Goal: Task Accomplishment & Management: Complete application form

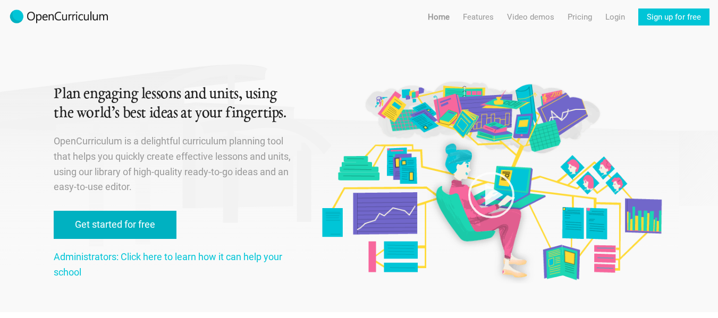
click at [139, 234] on link "Get started for free" at bounding box center [115, 225] width 123 height 28
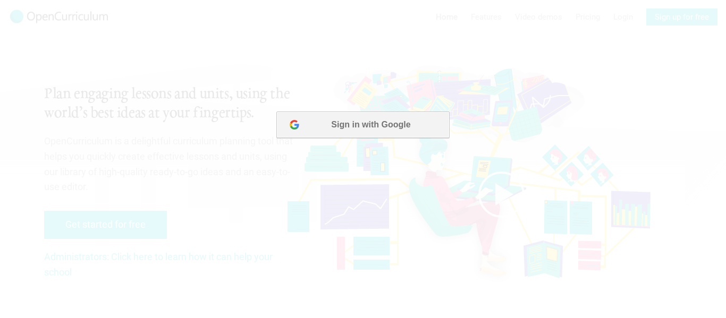
click at [365, 120] on button "Sign in with Google" at bounding box center [362, 125] width 173 height 27
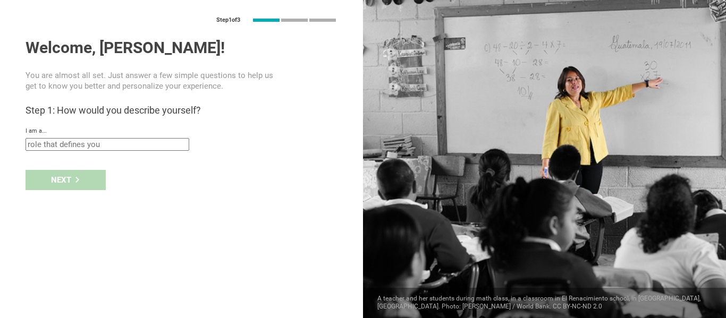
click at [79, 146] on input "text" at bounding box center [108, 144] width 164 height 13
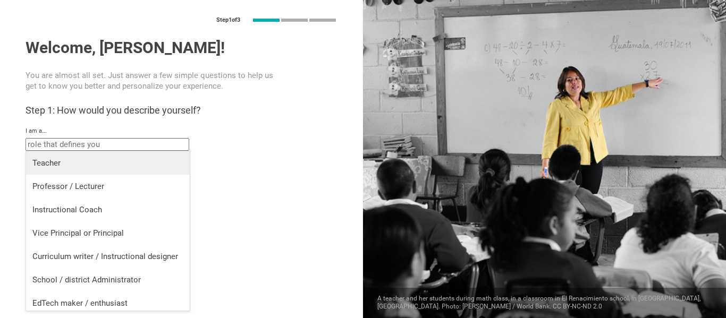
click at [62, 166] on div "Teacher" at bounding box center [107, 163] width 151 height 11
type input "Teacher"
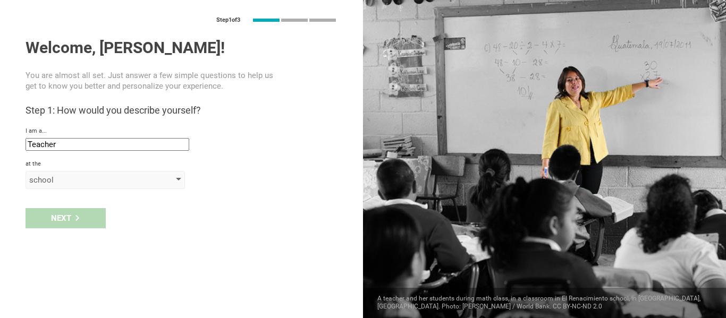
click at [58, 186] on div "school" at bounding box center [105, 180] width 159 height 18
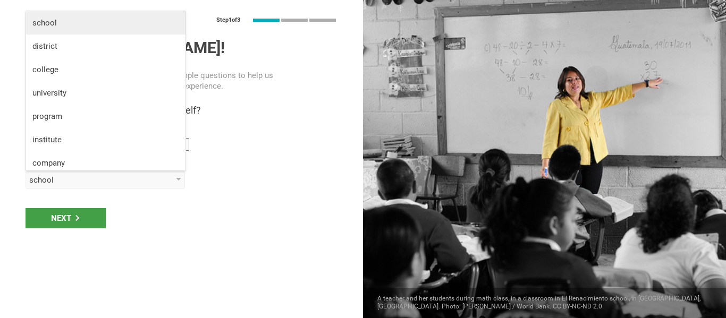
click at [76, 28] on li "school" at bounding box center [105, 22] width 159 height 23
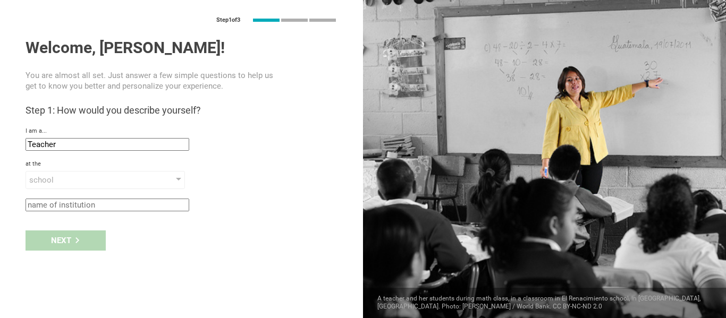
click at [60, 206] on input "text" at bounding box center [108, 205] width 164 height 13
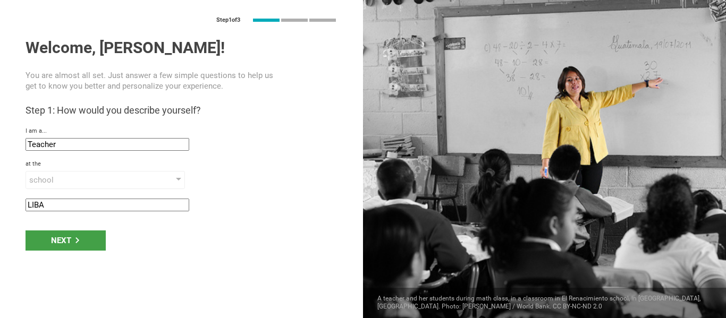
type input "LIBA"
click at [71, 246] on div "Next" at bounding box center [66, 241] width 80 height 20
type input "[GEOGRAPHIC_DATA], [GEOGRAPHIC_DATA]"
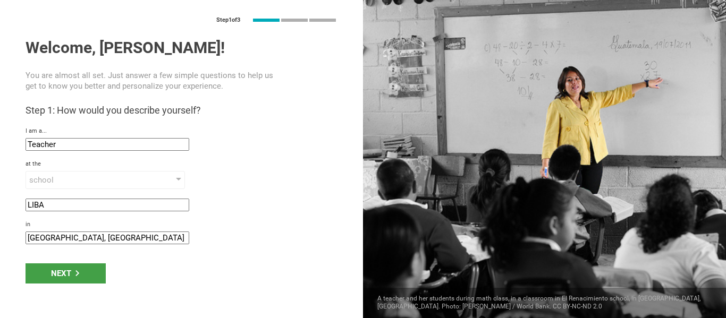
click at [71, 242] on input "[GEOGRAPHIC_DATA], [GEOGRAPHIC_DATA]" at bounding box center [108, 238] width 164 height 13
click at [72, 272] on div "Next" at bounding box center [66, 274] width 80 height 20
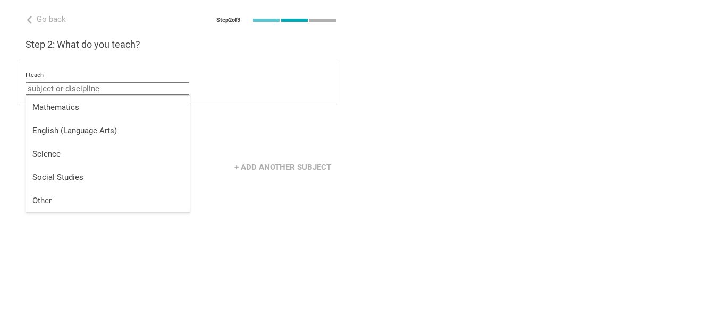
click at [82, 87] on input "text" at bounding box center [108, 88] width 164 height 13
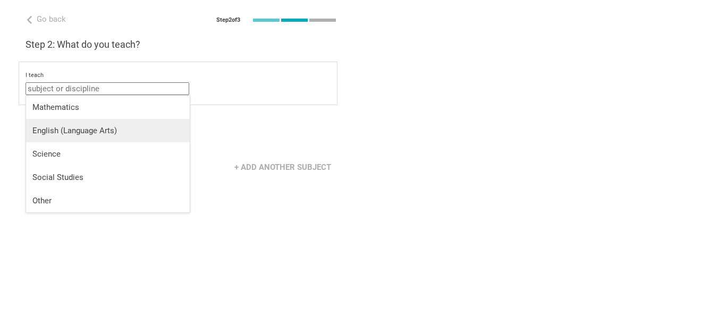
click at [82, 127] on div "English (Language Arts)" at bounding box center [107, 130] width 151 height 11
type input "English (Language Arts)"
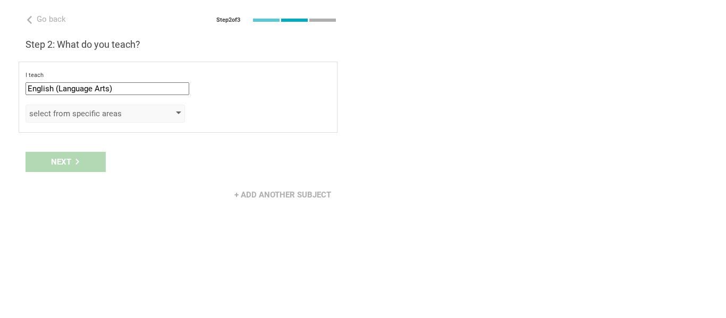
click at [80, 117] on div "select from specific areas" at bounding box center [90, 113] width 122 height 11
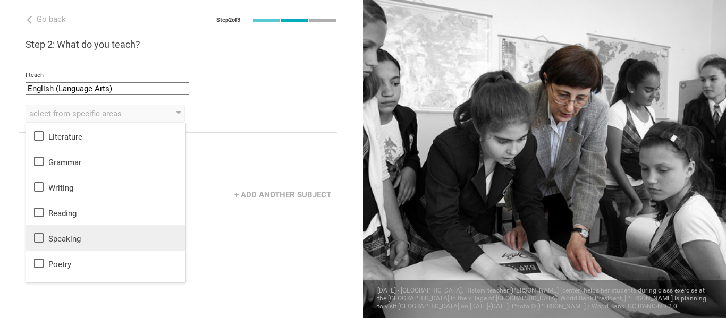
scroll to position [19, 0]
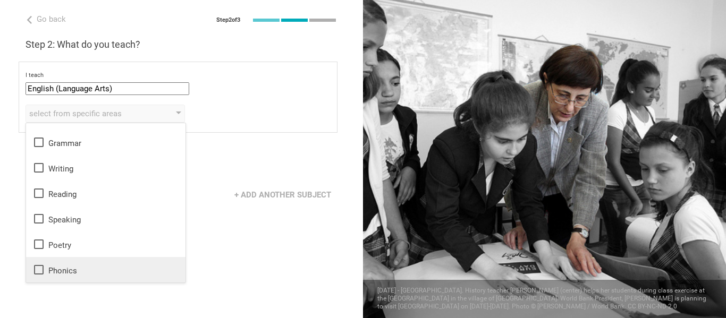
click at [81, 273] on div "Phonics" at bounding box center [105, 270] width 147 height 13
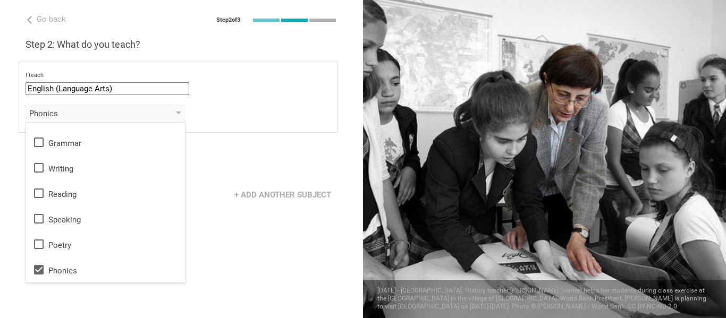
click at [244, 218] on div "Go back Step 2 of 3 Welcome, [PERSON_NAME]! You are almost all set. Just answer…" at bounding box center [181, 159] width 363 height 318
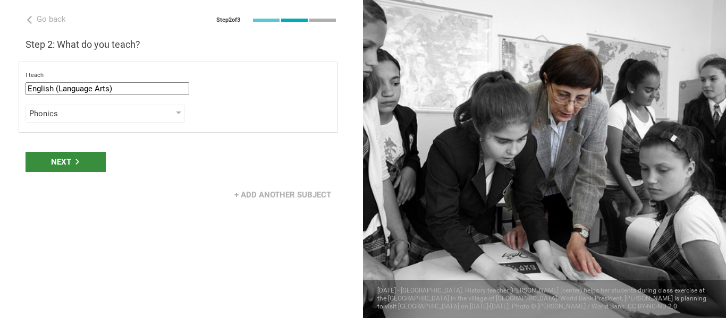
click at [82, 153] on div "Next" at bounding box center [66, 162] width 80 height 20
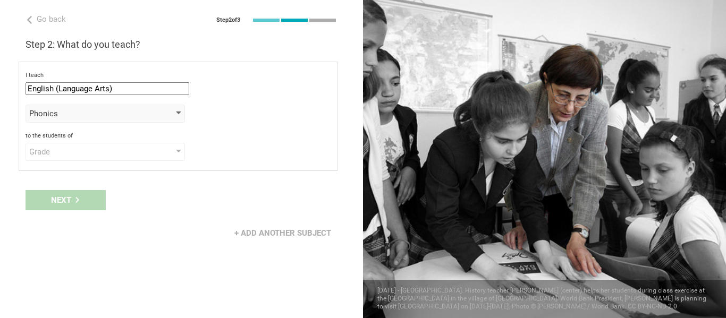
click at [79, 113] on div "Phonics" at bounding box center [90, 113] width 122 height 11
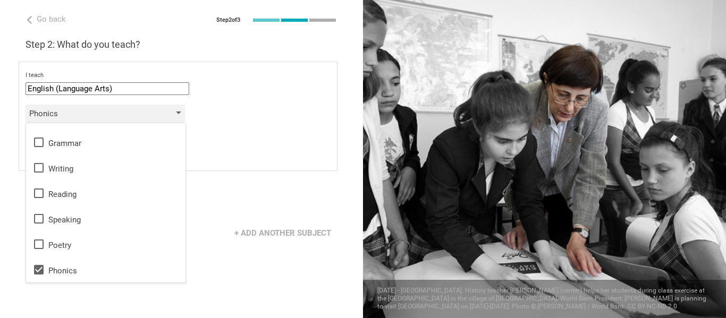
click at [79, 113] on div "Phonics" at bounding box center [90, 113] width 122 height 11
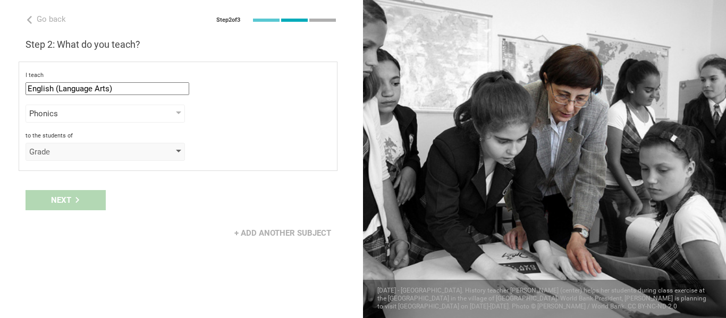
click at [72, 149] on div "Grade" at bounding box center [90, 152] width 122 height 11
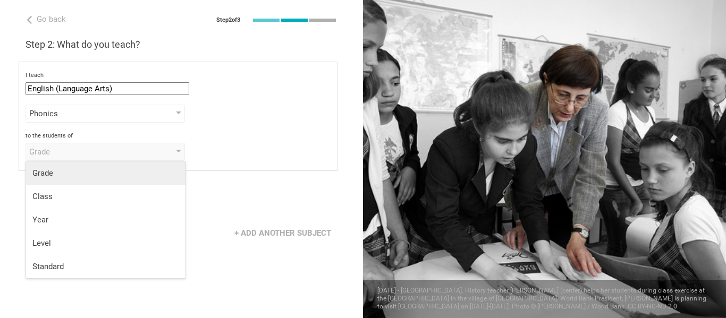
click at [73, 173] on div "Grade" at bounding box center [105, 173] width 147 height 11
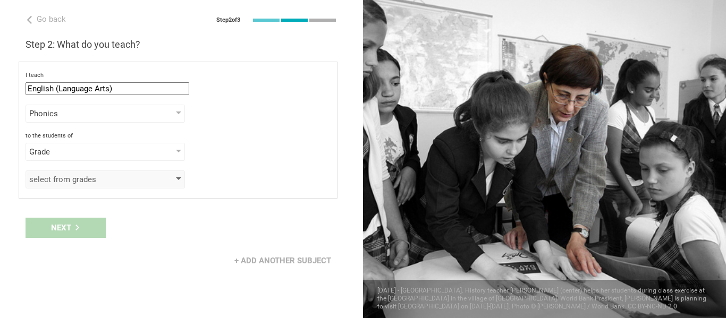
click at [72, 180] on div "select from grades" at bounding box center [90, 179] width 122 height 11
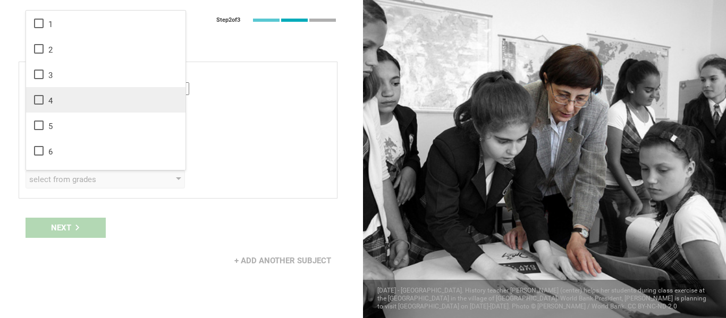
click at [58, 107] on li "4" at bounding box center [105, 100] width 159 height 26
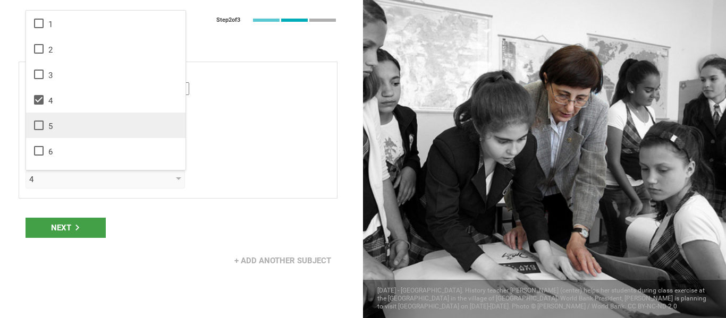
click at [55, 125] on div "5" at bounding box center [105, 125] width 147 height 13
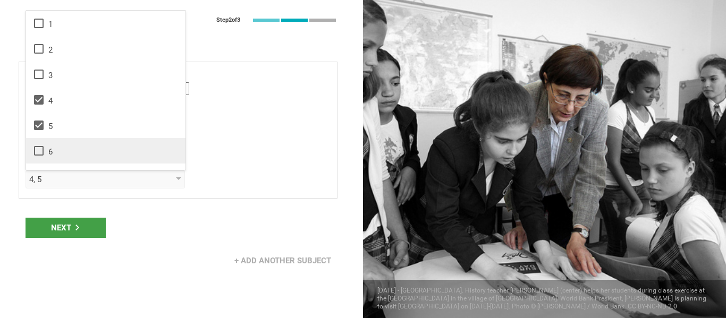
click at [52, 144] on li "6" at bounding box center [105, 151] width 159 height 26
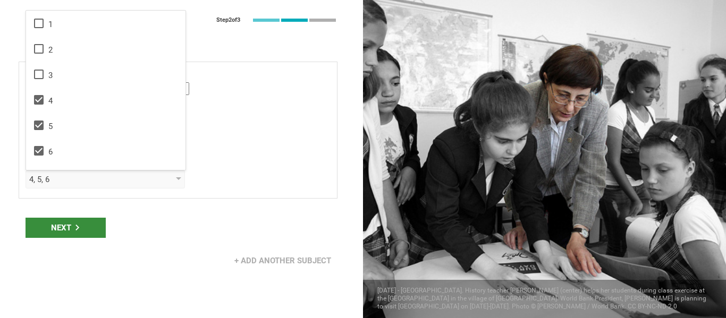
click at [56, 233] on div "Next" at bounding box center [66, 228] width 80 height 20
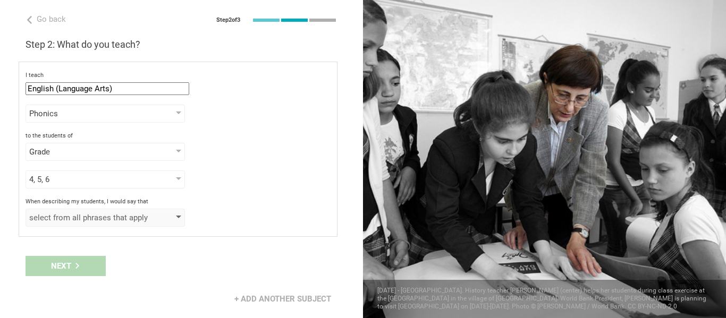
click at [77, 224] on div "select from all phrases that apply" at bounding box center [105, 218] width 159 height 18
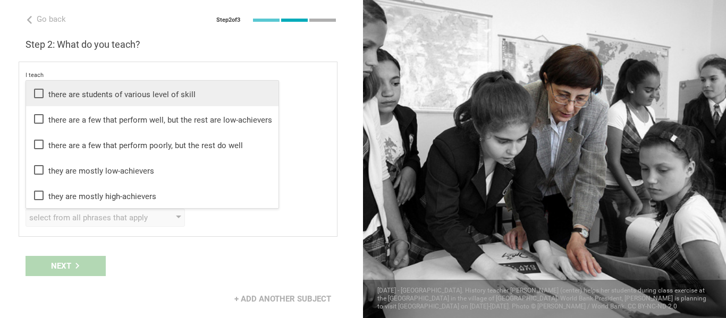
click at [79, 89] on div "there are students of various level of skill" at bounding box center [152, 93] width 240 height 13
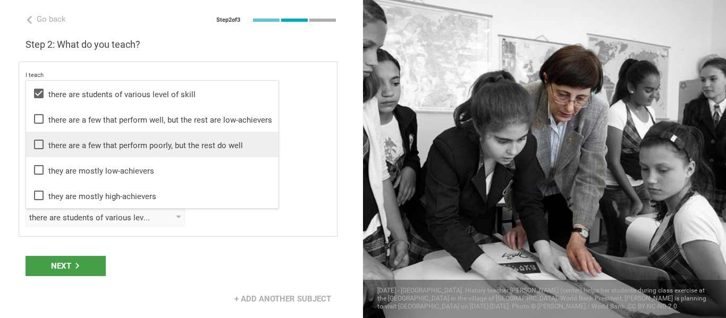
click at [77, 146] on div "there are a few that perform poorly, but the rest do well" at bounding box center [152, 144] width 240 height 13
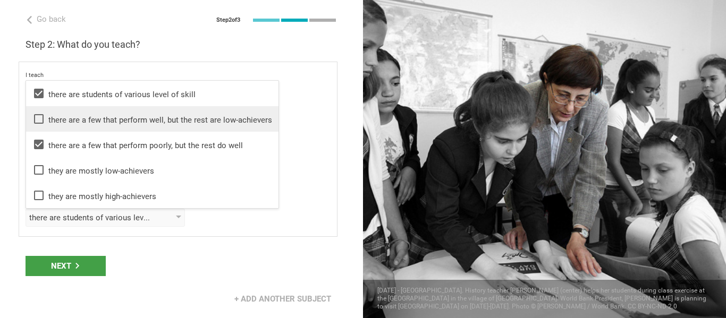
click at [82, 117] on div "there are a few that perform well, but the rest are low-achievers" at bounding box center [152, 119] width 240 height 13
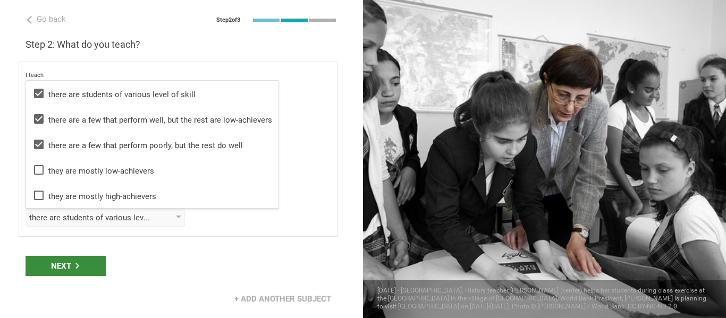
click at [71, 268] on div "Next" at bounding box center [66, 266] width 80 height 20
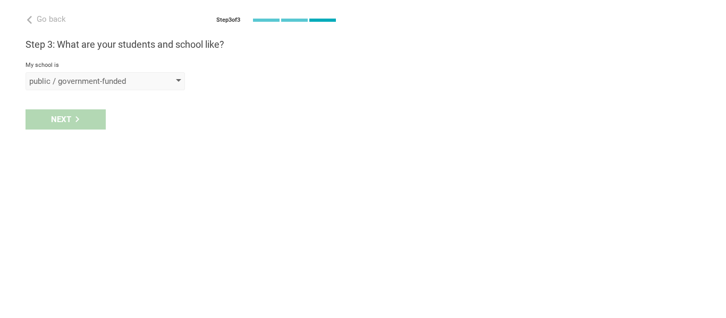
click at [73, 75] on div "public / government-funded" at bounding box center [105, 81] width 159 height 18
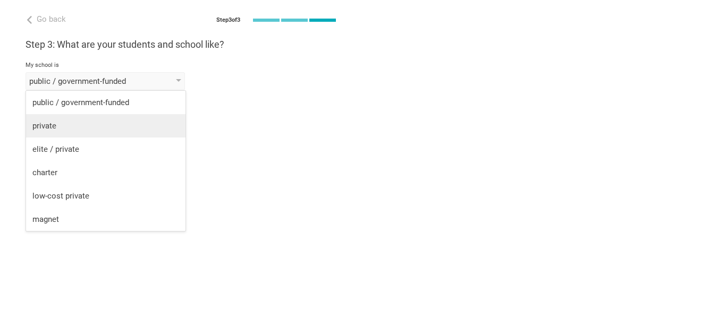
click at [74, 133] on li "private" at bounding box center [105, 125] width 159 height 23
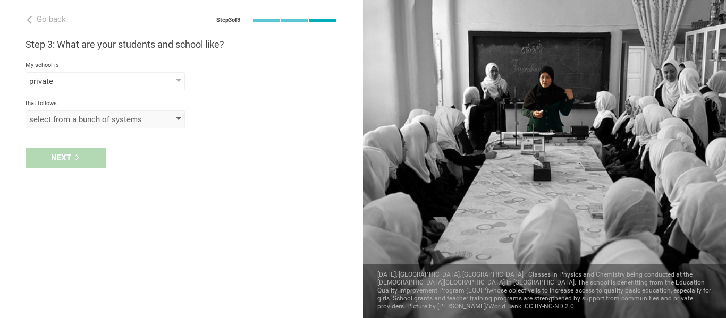
click at [62, 113] on div "select from a bunch of systems" at bounding box center [105, 120] width 159 height 18
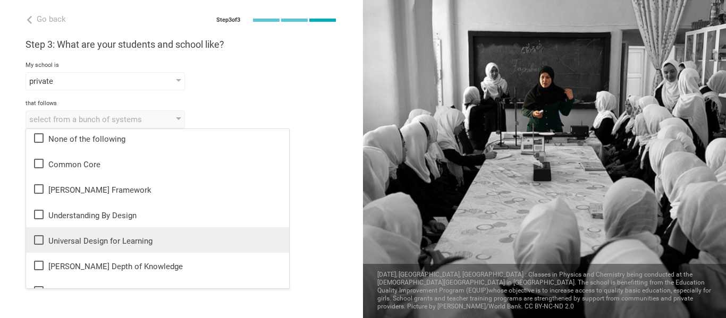
scroll to position [0, 0]
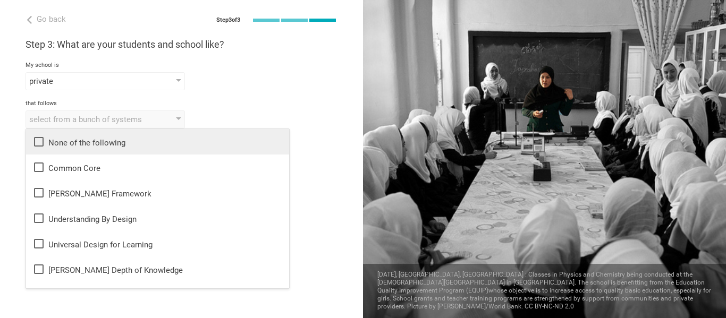
click at [110, 131] on li "None of the following" at bounding box center [157, 142] width 263 height 26
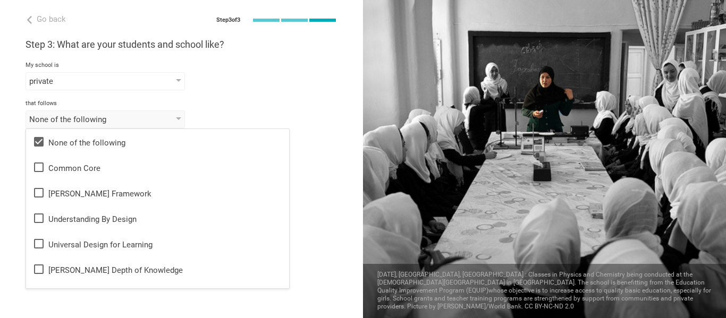
click at [277, 122] on div "None of the following None of the following Common Core [PERSON_NAME] Framework…" at bounding box center [182, 120] width 312 height 18
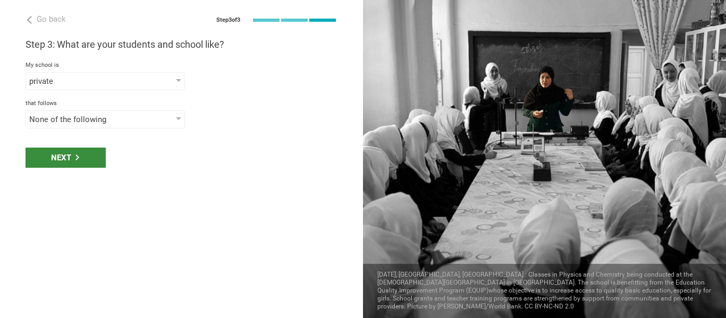
click at [88, 152] on div "Next" at bounding box center [66, 158] width 80 height 20
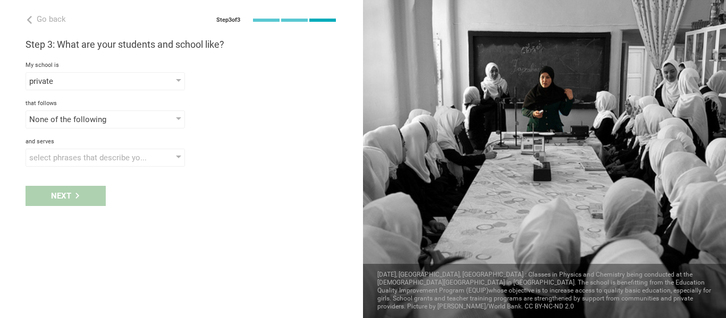
click at [88, 152] on div "select phrases that describe your student population" at bounding box center [105, 158] width 159 height 18
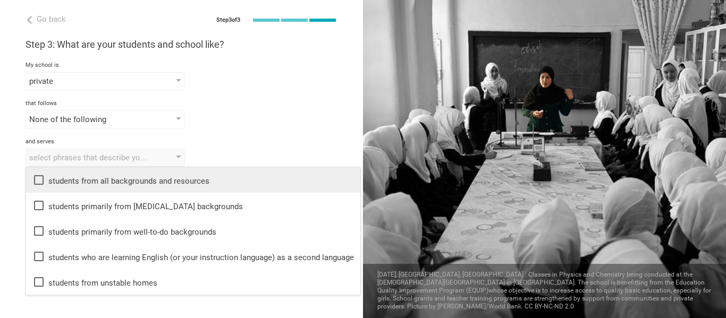
click at [90, 173] on li "students from all backgrounds and resources" at bounding box center [193, 180] width 334 height 26
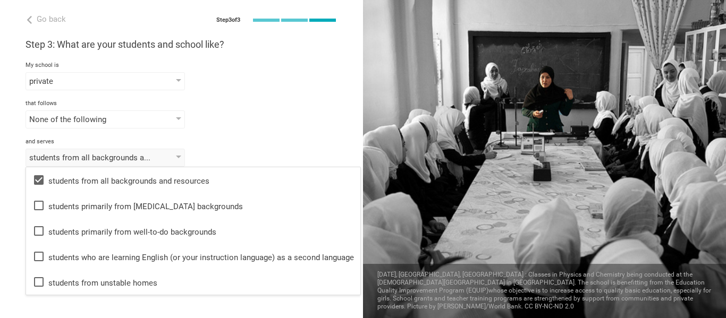
click at [226, 154] on div "students from all backgrounds and resources students from all backgrounds and r…" at bounding box center [182, 158] width 312 height 18
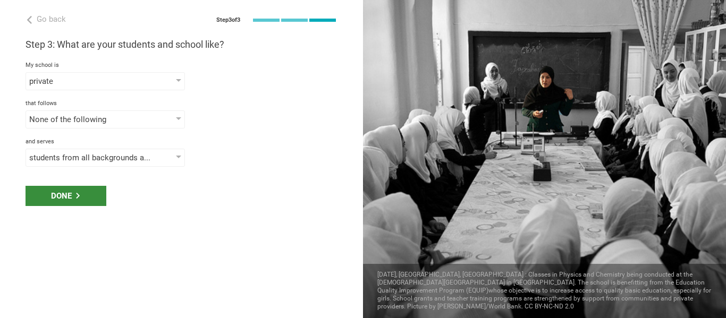
click at [79, 194] on icon at bounding box center [78, 196] width 6 height 6
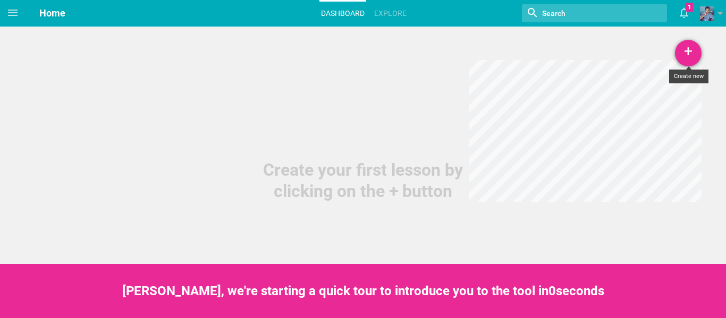
click at [695, 46] on div "+" at bounding box center [688, 53] width 27 height 27
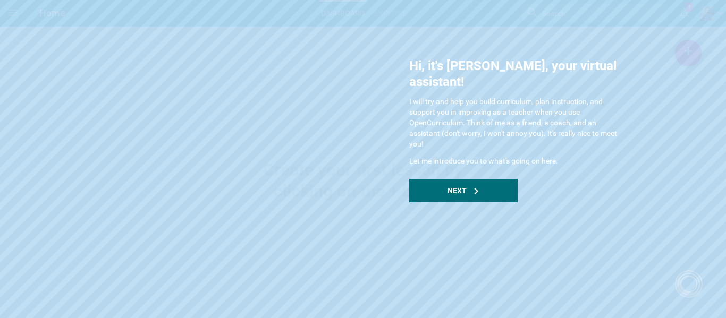
click at [467, 163] on div "Hi, it's Maya, your virtual assistant! I will try and help you build curriculum…" at bounding box center [515, 130] width 213 height 145
click at [468, 179] on div "Next" at bounding box center [463, 190] width 108 height 23
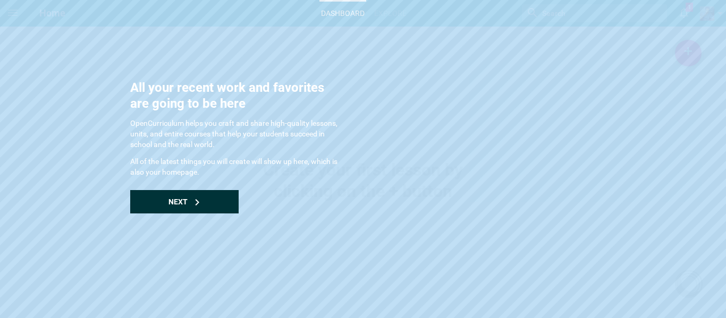
click at [193, 198] on div "Next" at bounding box center [184, 201] width 108 height 23
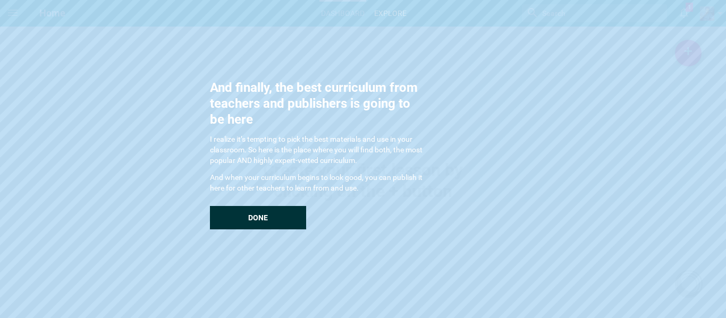
click at [272, 220] on div "Done" at bounding box center [258, 217] width 96 height 23
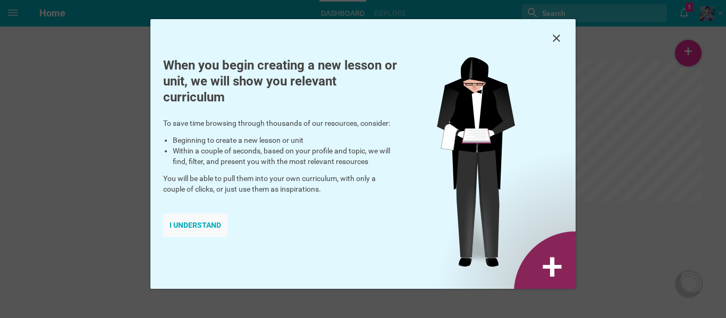
click at [178, 225] on div "I understand" at bounding box center [195, 225] width 64 height 23
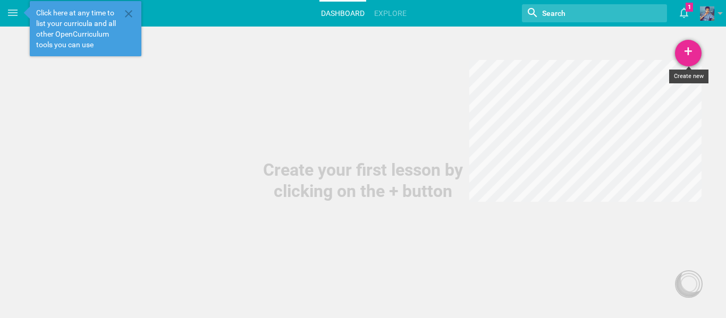
click at [686, 45] on div "+" at bounding box center [688, 53] width 27 height 27
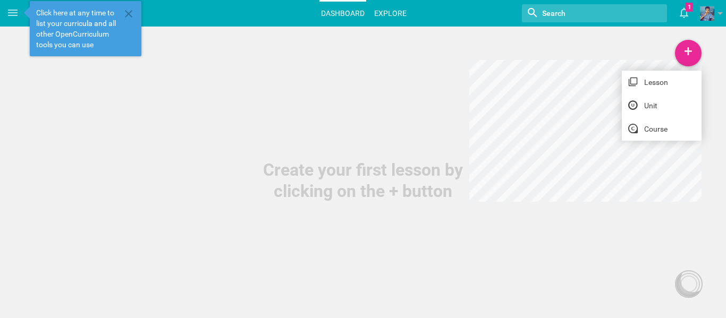
click at [389, 11] on link "Explore" at bounding box center [391, 13] width 36 height 23
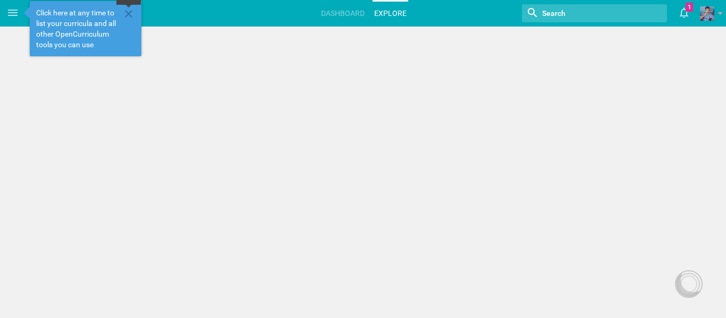
click at [126, 14] on icon at bounding box center [128, 13] width 13 height 13
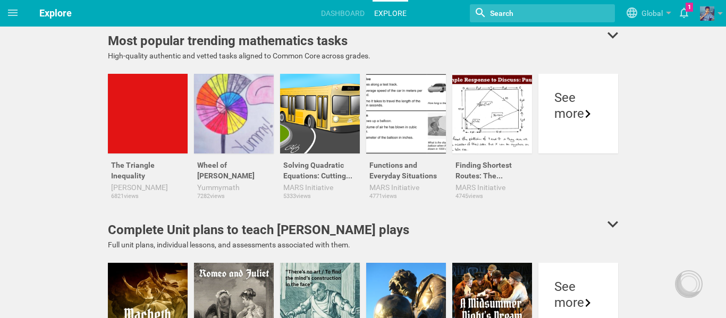
click at [30, 12] on hgroup "Explore Dashboard Explore Nothing found with term "" Global Global 1 Moe is now…" at bounding box center [376, 13] width 701 height 27
click at [0, 13] on span at bounding box center [13, 13] width 26 height 26
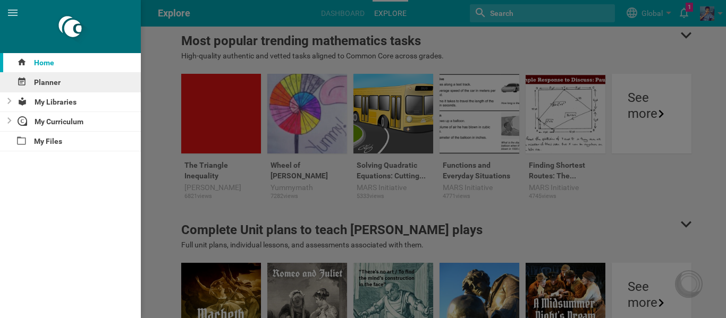
click at [36, 87] on div "Planner" at bounding box center [70, 82] width 141 height 19
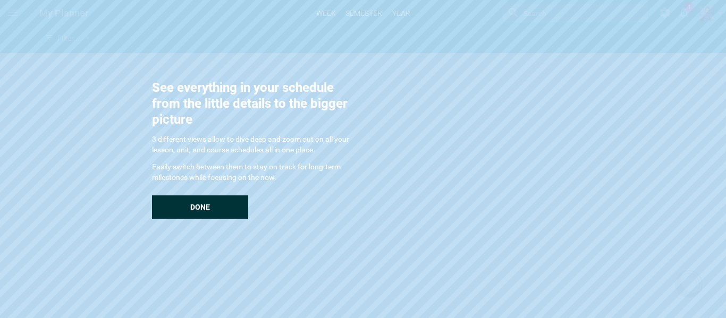
click at [187, 218] on div "Done" at bounding box center [200, 207] width 96 height 23
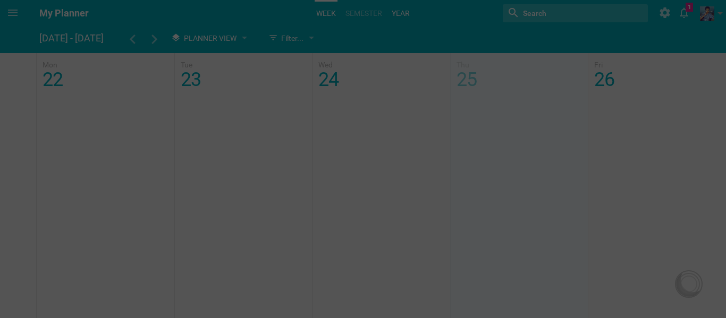
click at [397, 7] on div at bounding box center [363, 159] width 726 height 318
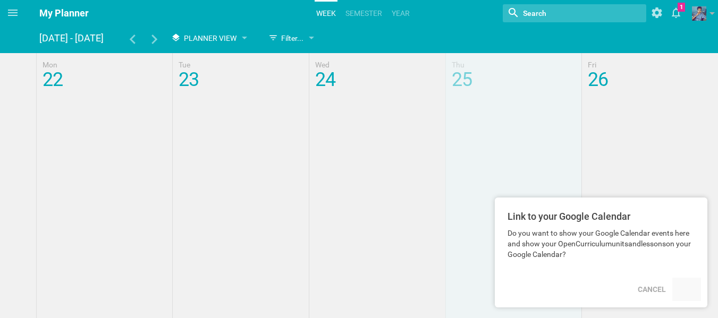
click at [673, 290] on div at bounding box center [686, 289] width 29 height 23
